Goal: Task Accomplishment & Management: Manage account settings

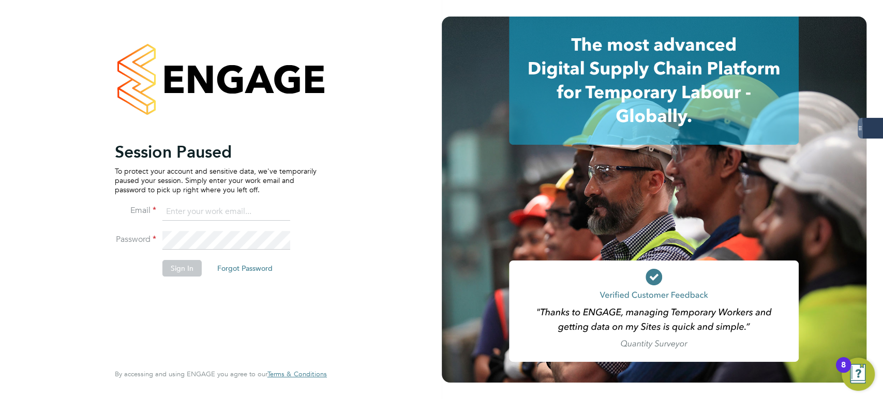
click at [217, 210] on input at bounding box center [226, 212] width 128 height 19
type input "probation@servicecare.org.uk"
click at [277, 239] on keeper-lock "Open Keeper Popup" at bounding box center [280, 240] width 12 height 12
click at [293, 242] on li "Password" at bounding box center [216, 245] width 202 height 29
click at [282, 239] on keeper-lock "Open Keeper Popup" at bounding box center [280, 240] width 12 height 12
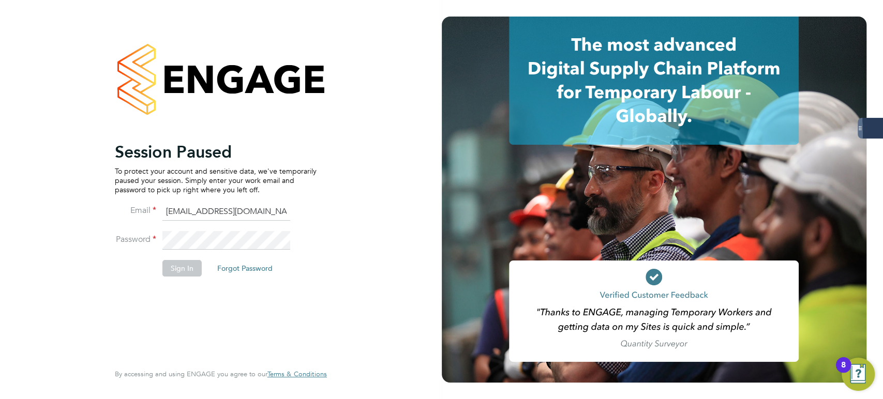
click at [281, 243] on keeper-lock "Open Keeper Popup" at bounding box center [280, 240] width 12 height 12
click at [282, 244] on keeper-lock "Open Keeper Popup" at bounding box center [280, 240] width 12 height 12
click at [195, 272] on button "Sign In" at bounding box center [181, 268] width 39 height 17
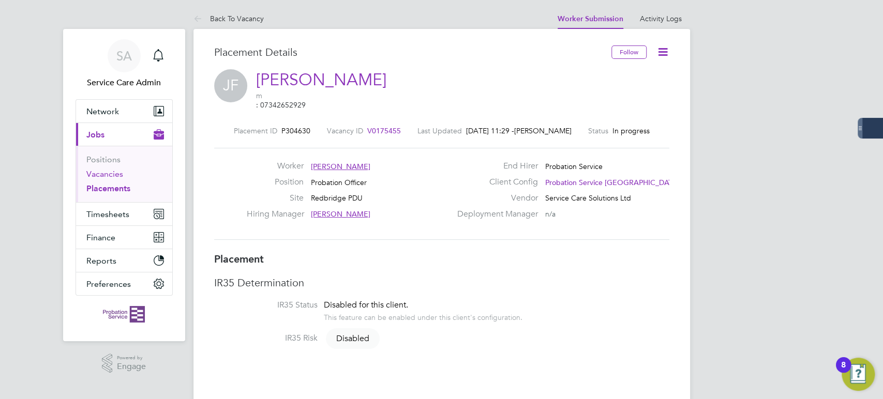
click at [116, 176] on link "Vacancies" at bounding box center [104, 174] width 37 height 10
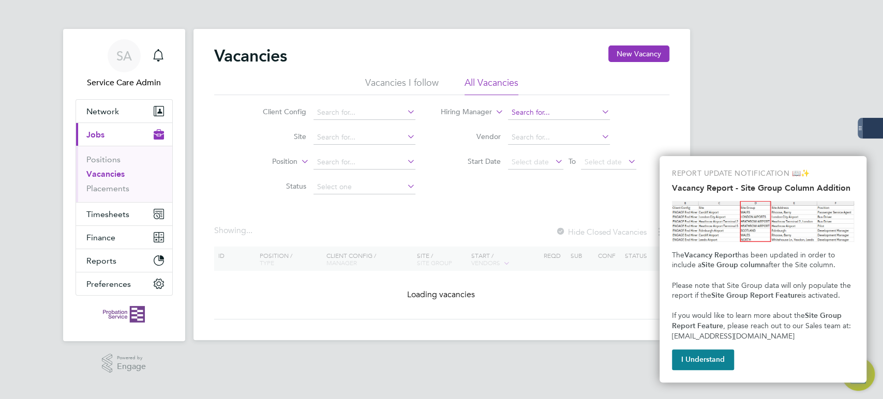
click at [534, 111] on input at bounding box center [559, 113] width 102 height 14
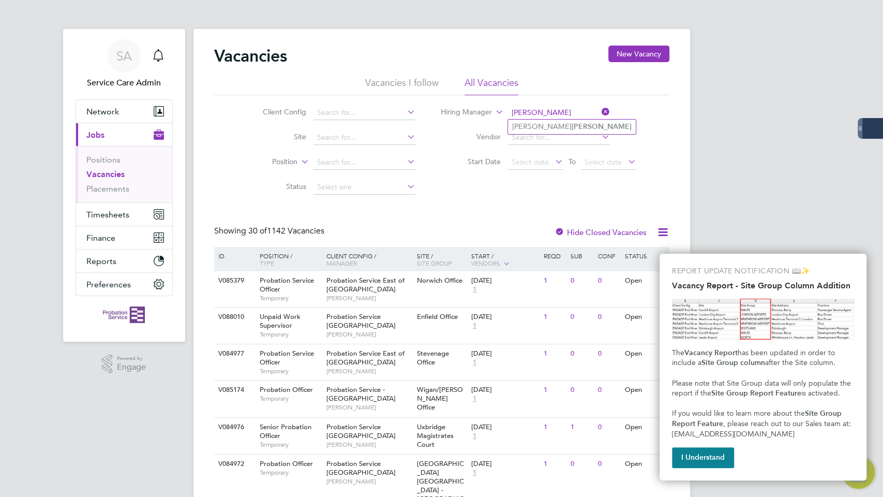
type input "[PERSON_NAME]"
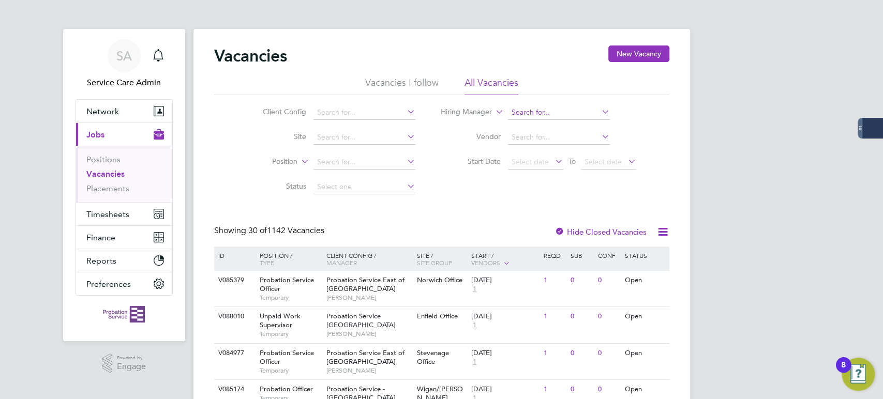
click at [551, 112] on input at bounding box center [559, 113] width 102 height 14
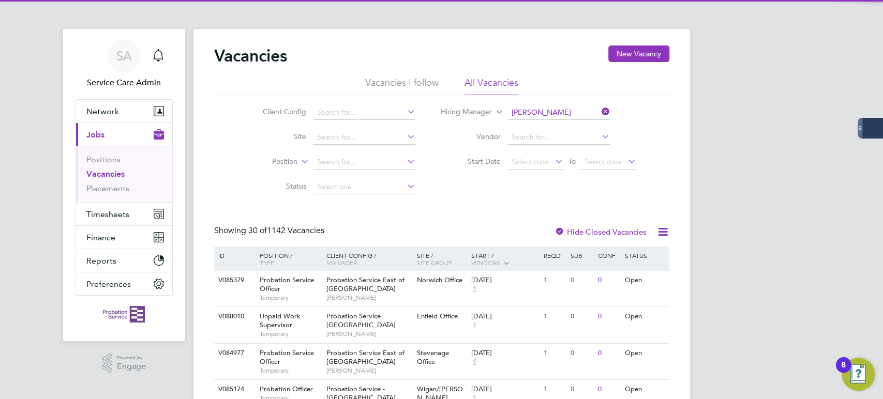
click at [572, 127] on b "[PERSON_NAME]" at bounding box center [602, 126] width 60 height 9
type input "[PERSON_NAME]"
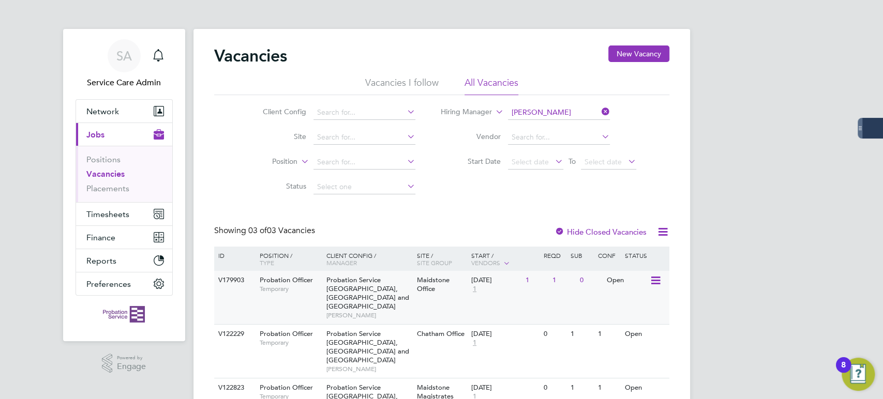
click at [407, 311] on span "[PERSON_NAME]" at bounding box center [368, 315] width 85 height 8
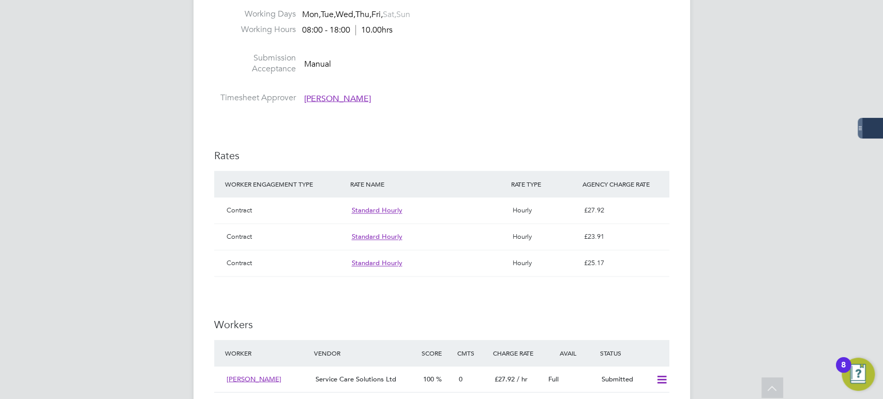
scroll to position [977, 0]
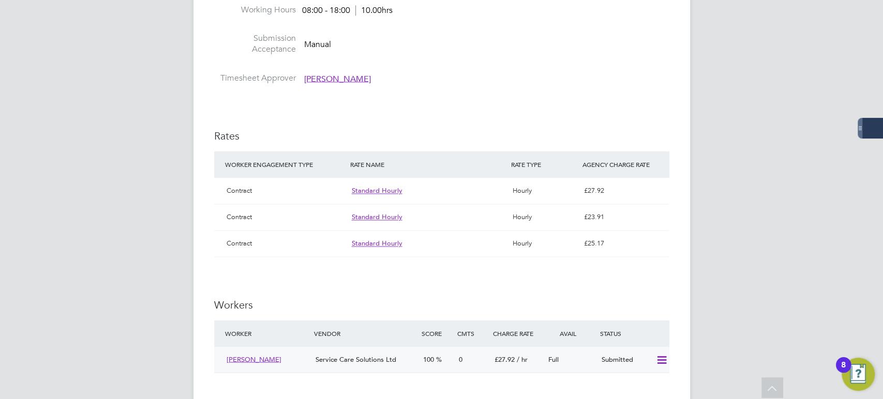
click at [661, 356] on icon at bounding box center [661, 360] width 13 height 8
click at [642, 318] on li "Offer" at bounding box center [648, 319] width 36 height 14
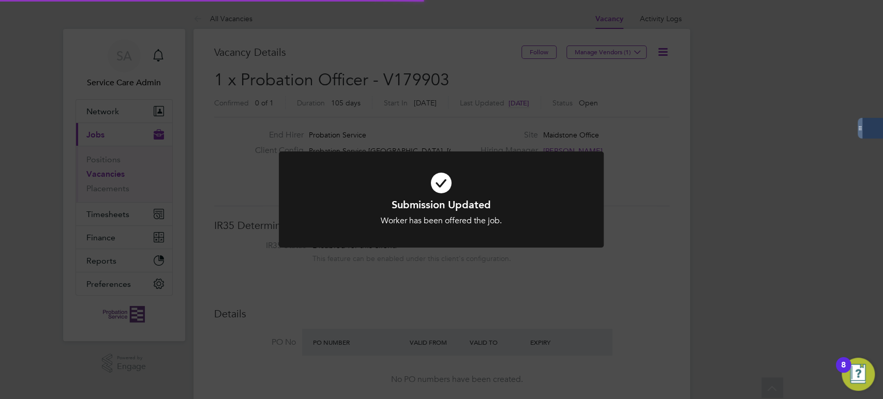
scroll to position [19, 161]
click at [628, 263] on div "Submission Updated Worker has been offered the job. Cancel Okay" at bounding box center [441, 199] width 883 height 399
